Goal: Information Seeking & Learning: Learn about a topic

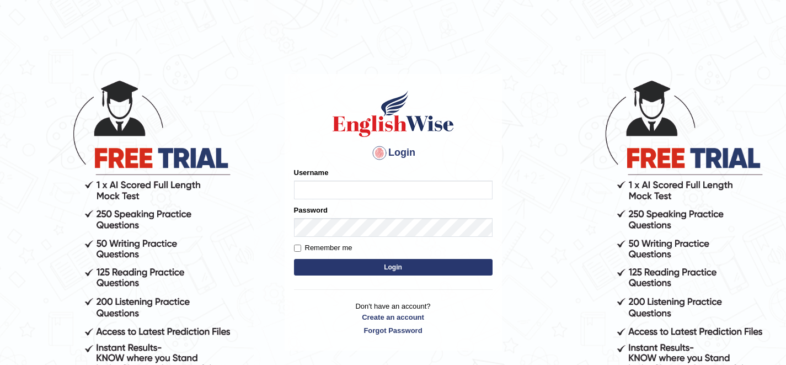
type input "shamsa"
click at [469, 38] on html "Login Please fix the following errors: Username shamsa Password Remember me Log…" at bounding box center [393, 182] width 786 height 365
type input "shamsa"
click at [314, 267] on button "Login" at bounding box center [393, 267] width 199 height 17
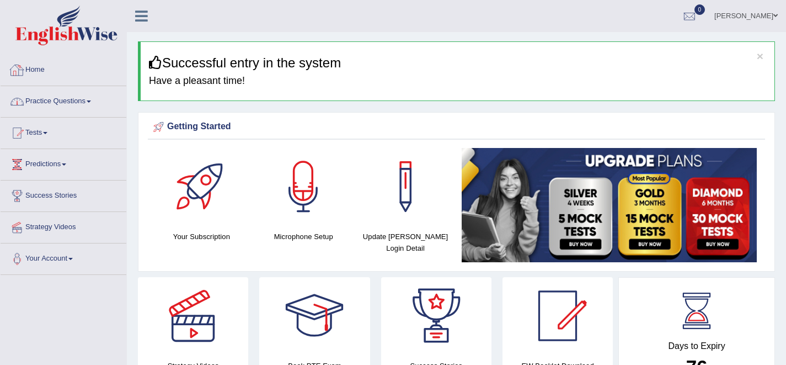
click at [100, 105] on link "Practice Questions" at bounding box center [64, 100] width 126 height 28
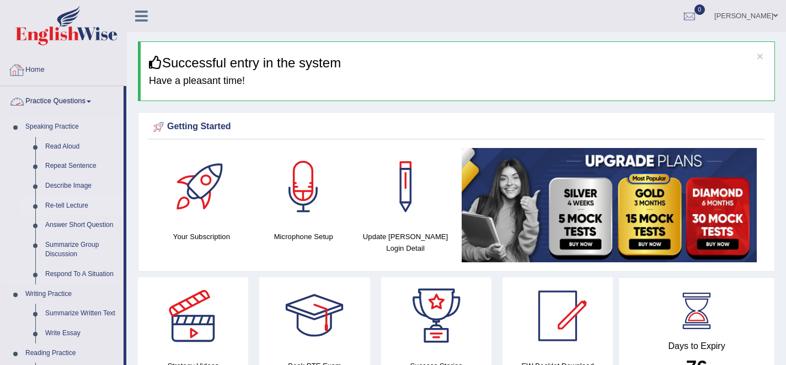
click at [74, 202] on link "Re-tell Lecture" at bounding box center [81, 206] width 83 height 20
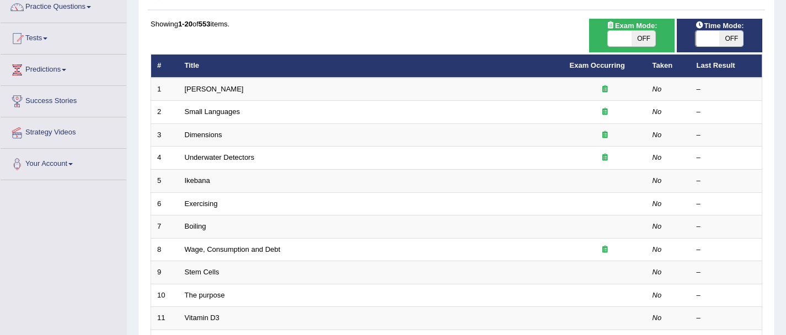
scroll to position [101, 0]
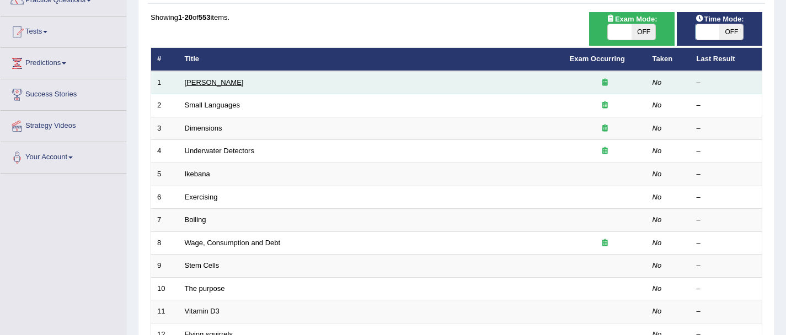
click at [207, 83] on link "[PERSON_NAME]" at bounding box center [214, 82] width 59 height 8
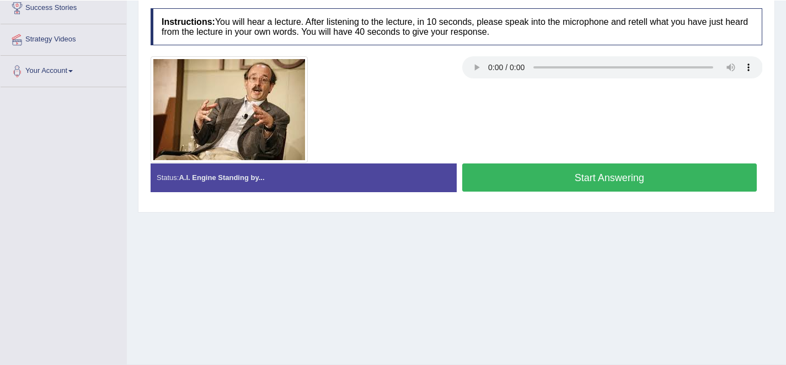
scroll to position [182, 0]
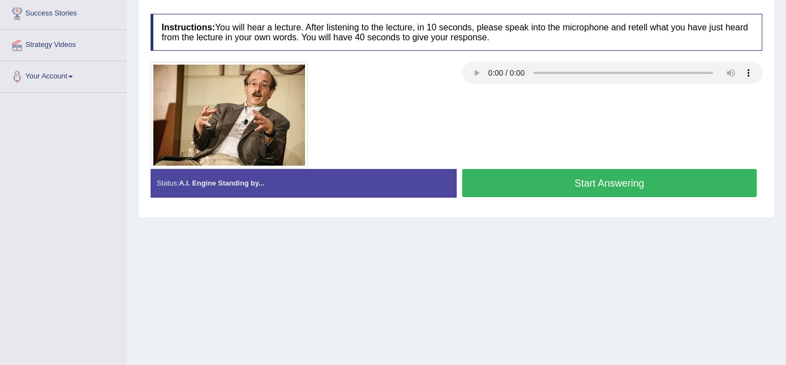
click at [540, 180] on button "Start Answering" at bounding box center [609, 183] width 295 height 28
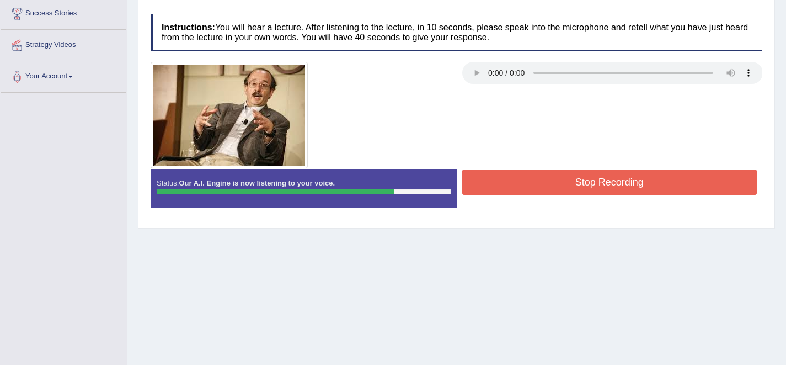
click at [540, 180] on button "Stop Recording" at bounding box center [609, 181] width 295 height 25
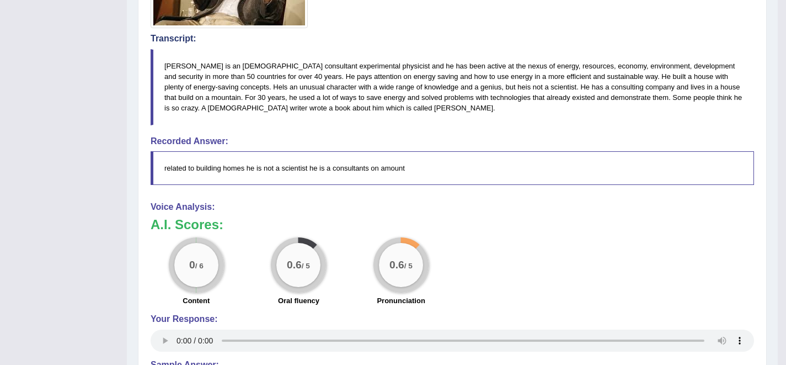
scroll to position [323, 0]
click at [389, 170] on blockquote "related to building homes he is not a scientist he is a consultants on amount" at bounding box center [452, 167] width 603 height 34
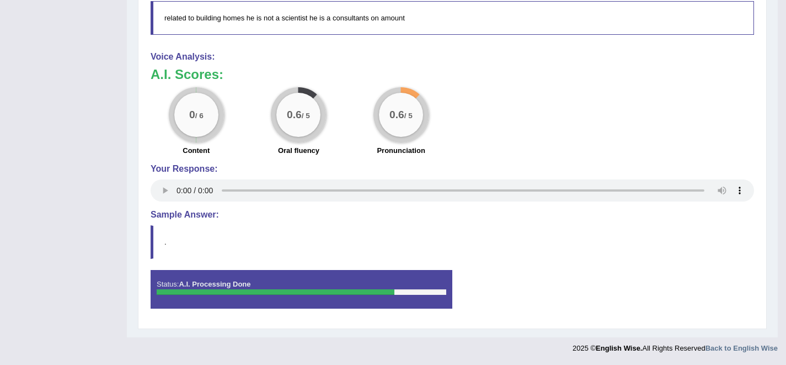
scroll to position [0, 0]
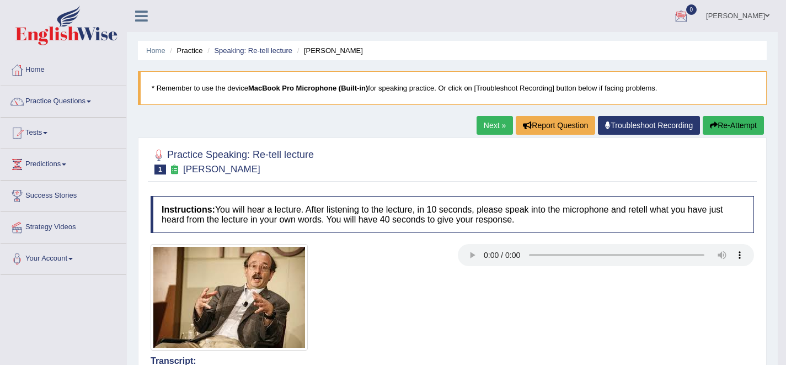
click at [734, 125] on button "Re-Attempt" at bounding box center [733, 125] width 61 height 19
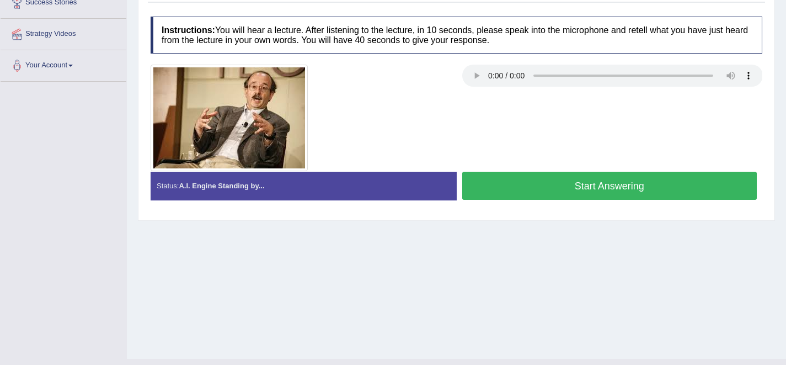
scroll to position [215, 0]
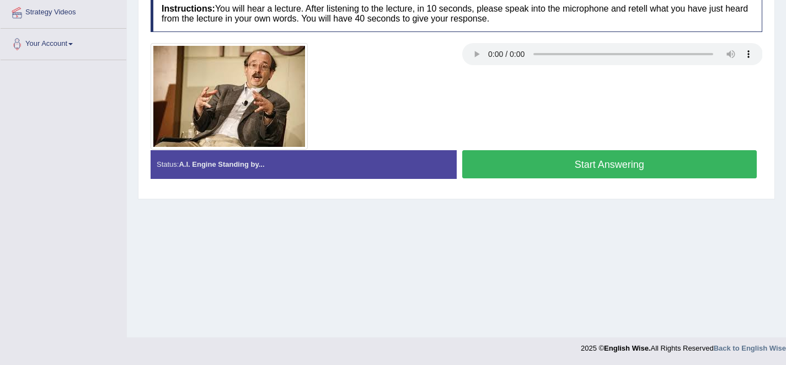
click at [524, 161] on button "Start Answering" at bounding box center [609, 164] width 295 height 28
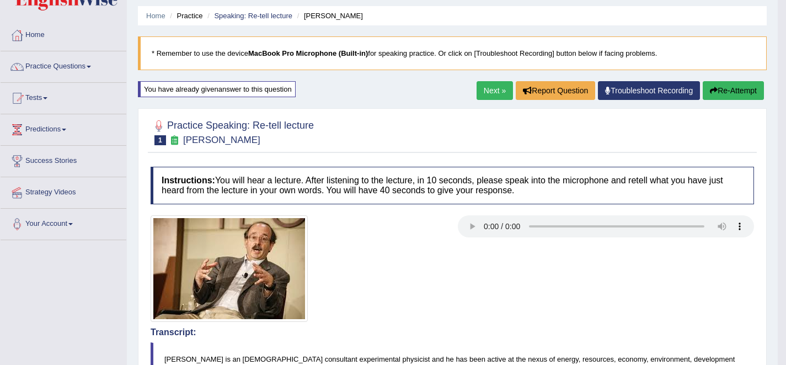
scroll to position [33, 0]
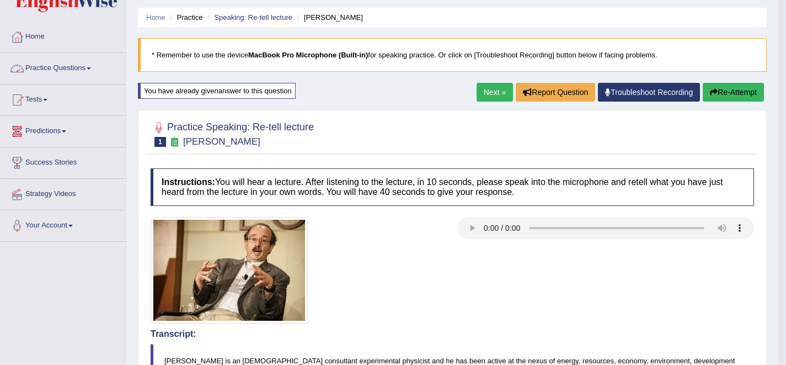
click at [55, 66] on link "Practice Questions" at bounding box center [64, 67] width 126 height 28
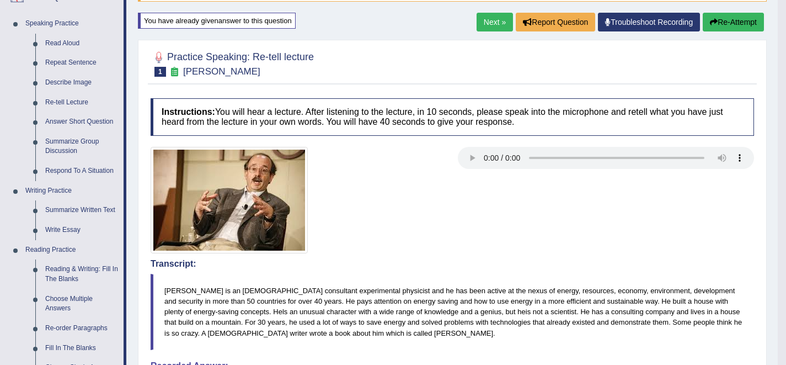
scroll to position [87, 0]
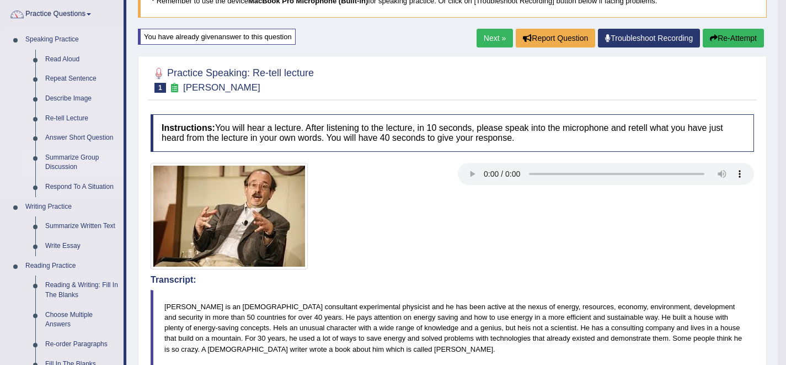
click at [70, 164] on link "Summarize Group Discussion" at bounding box center [81, 162] width 83 height 29
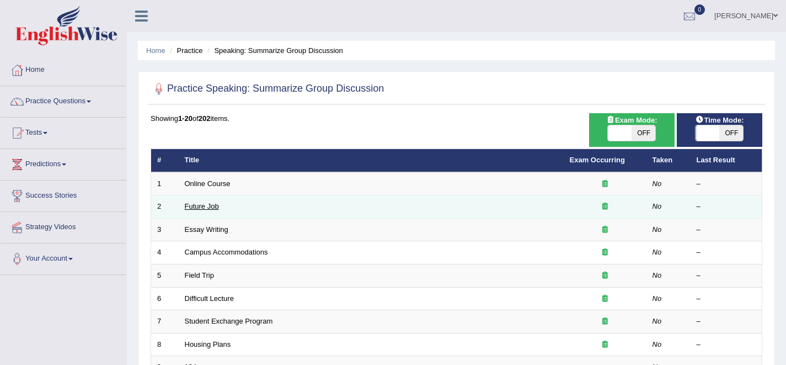
click at [209, 204] on link "Future Job" at bounding box center [202, 206] width 34 height 8
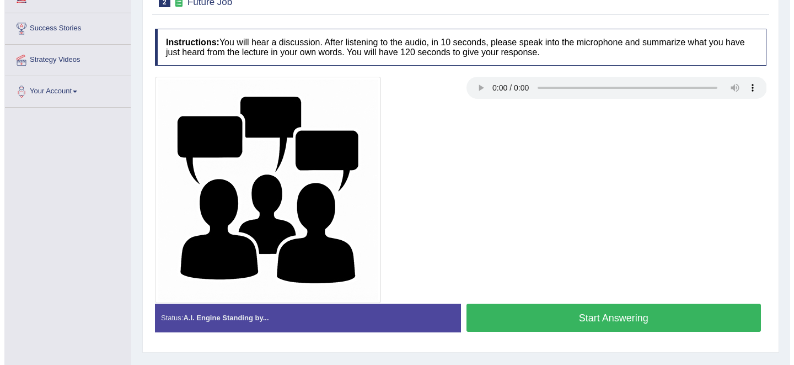
scroll to position [154, 0]
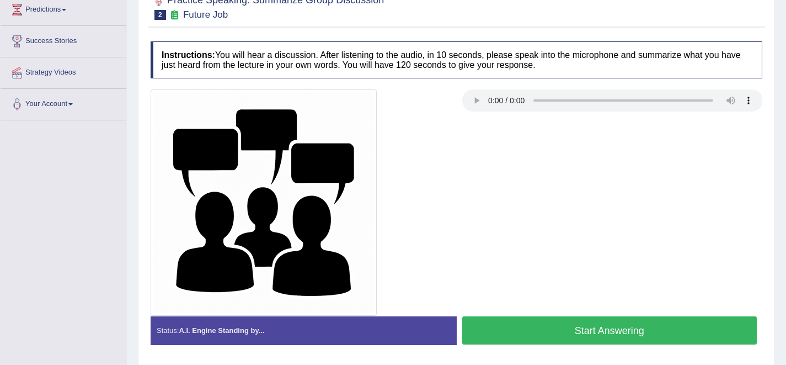
click at [512, 321] on button "Start Answering" at bounding box center [609, 330] width 295 height 28
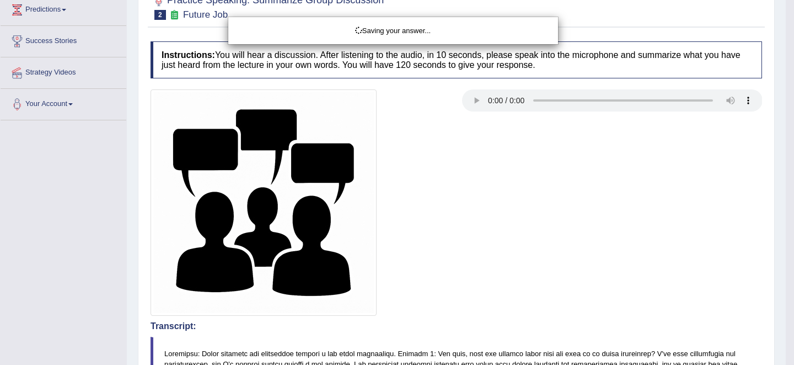
click at [496, 310] on div "Saving your answer..." at bounding box center [397, 182] width 794 height 365
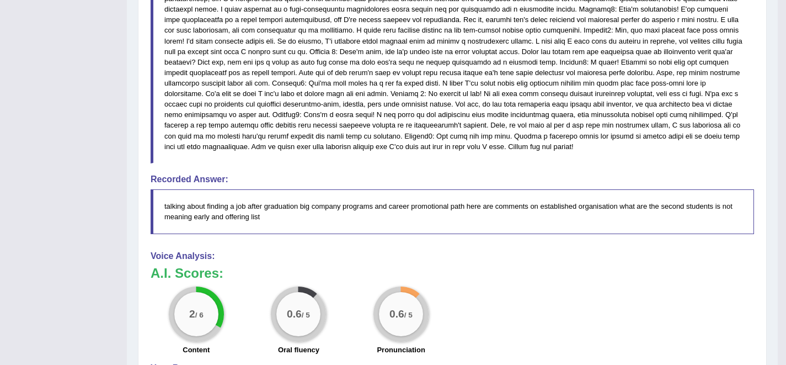
scroll to position [519, 0]
drag, startPoint x: 264, startPoint y: 218, endPoint x: 120, endPoint y: 213, distance: 143.5
click at [120, 213] on div "Toggle navigation Home Practice Questions Speaking Practice Read Aloud Repeat S…" at bounding box center [389, 19] width 778 height 1077
click at [209, 213] on blockquote "talking about finding a job after graduation big company programs and career pr…" at bounding box center [452, 212] width 603 height 44
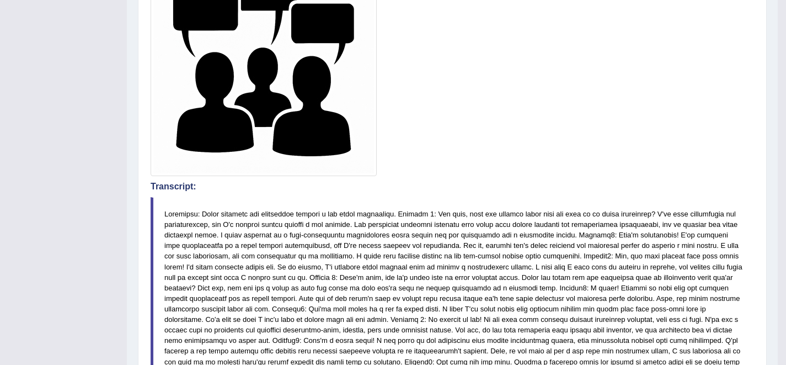
scroll to position [0, 0]
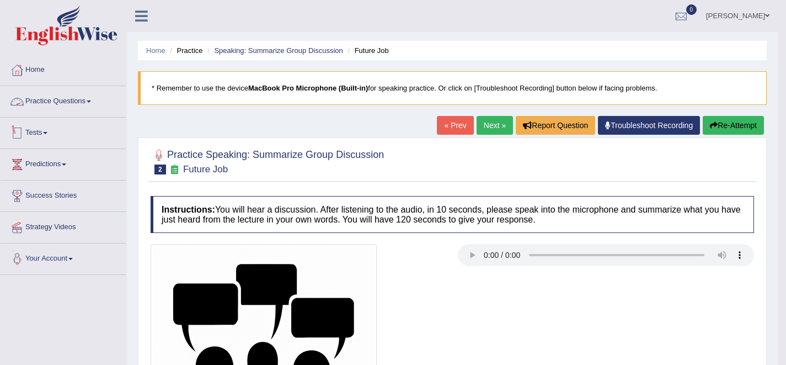
click at [58, 95] on link "Practice Questions" at bounding box center [64, 100] width 126 height 28
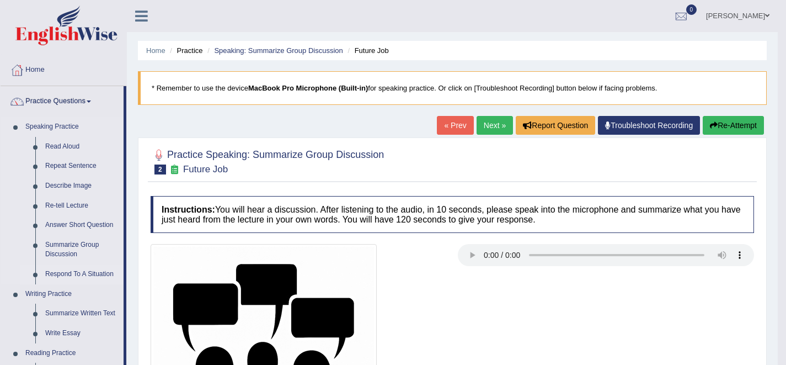
click at [72, 276] on link "Respond To A Situation" at bounding box center [81, 274] width 83 height 20
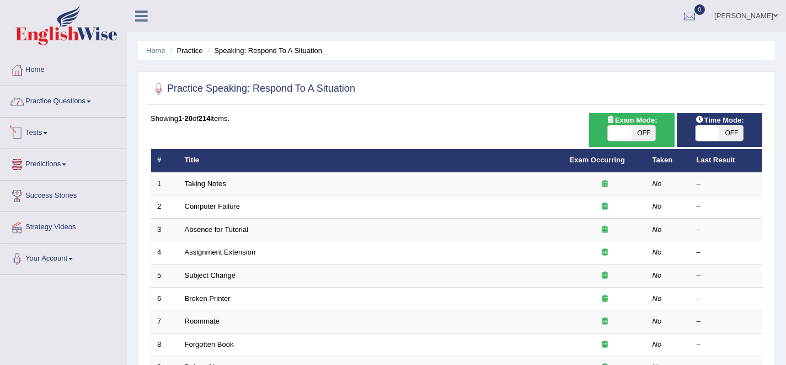
click at [75, 106] on link "Practice Questions" at bounding box center [64, 100] width 126 height 28
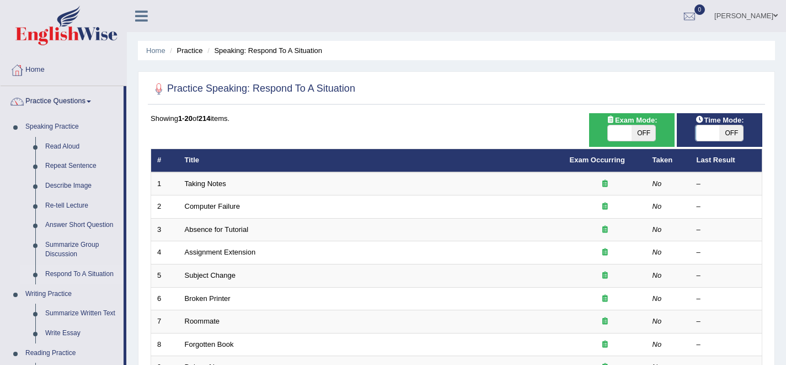
click at [62, 33] on img at bounding box center [66, 26] width 102 height 40
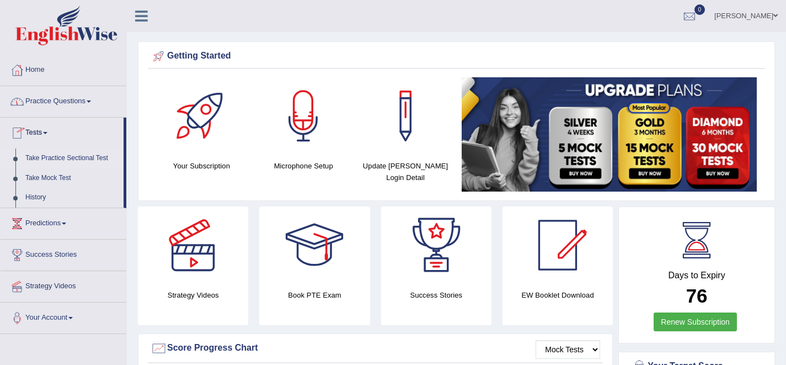
click at [46, 157] on link "Take Practice Sectional Test" at bounding box center [71, 158] width 103 height 20
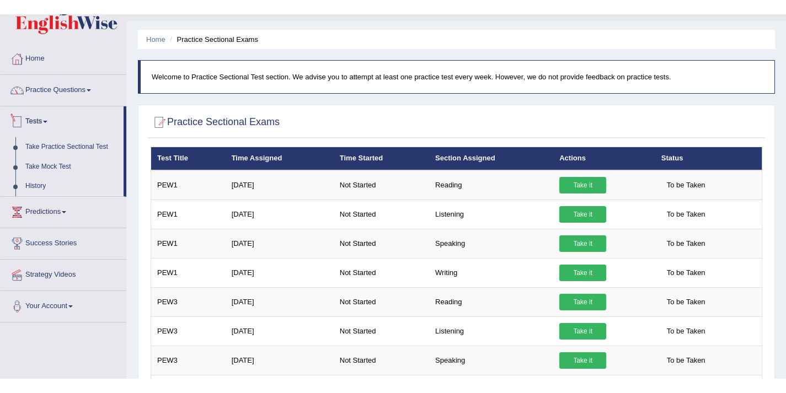
scroll to position [7, 0]
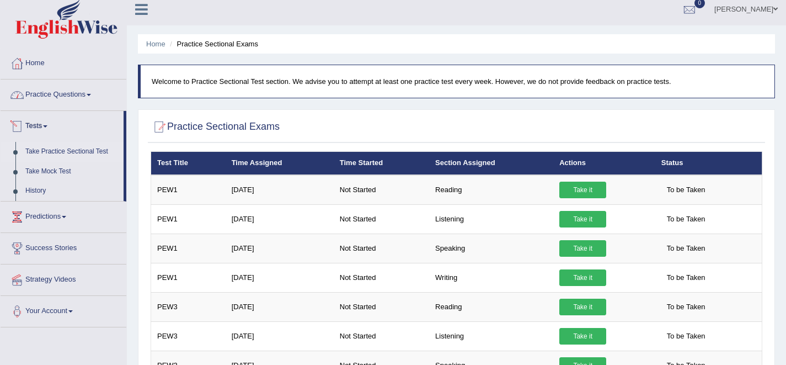
click at [83, 98] on link "Practice Questions" at bounding box center [64, 93] width 126 height 28
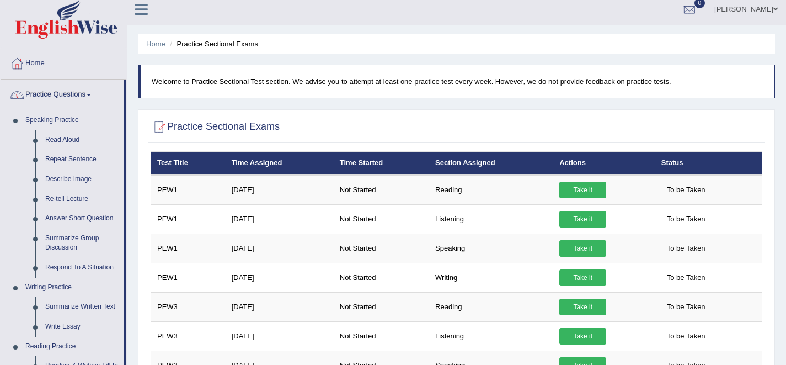
click at [83, 98] on link "Practice Questions" at bounding box center [62, 93] width 123 height 28
